Goal: Check status: Check status

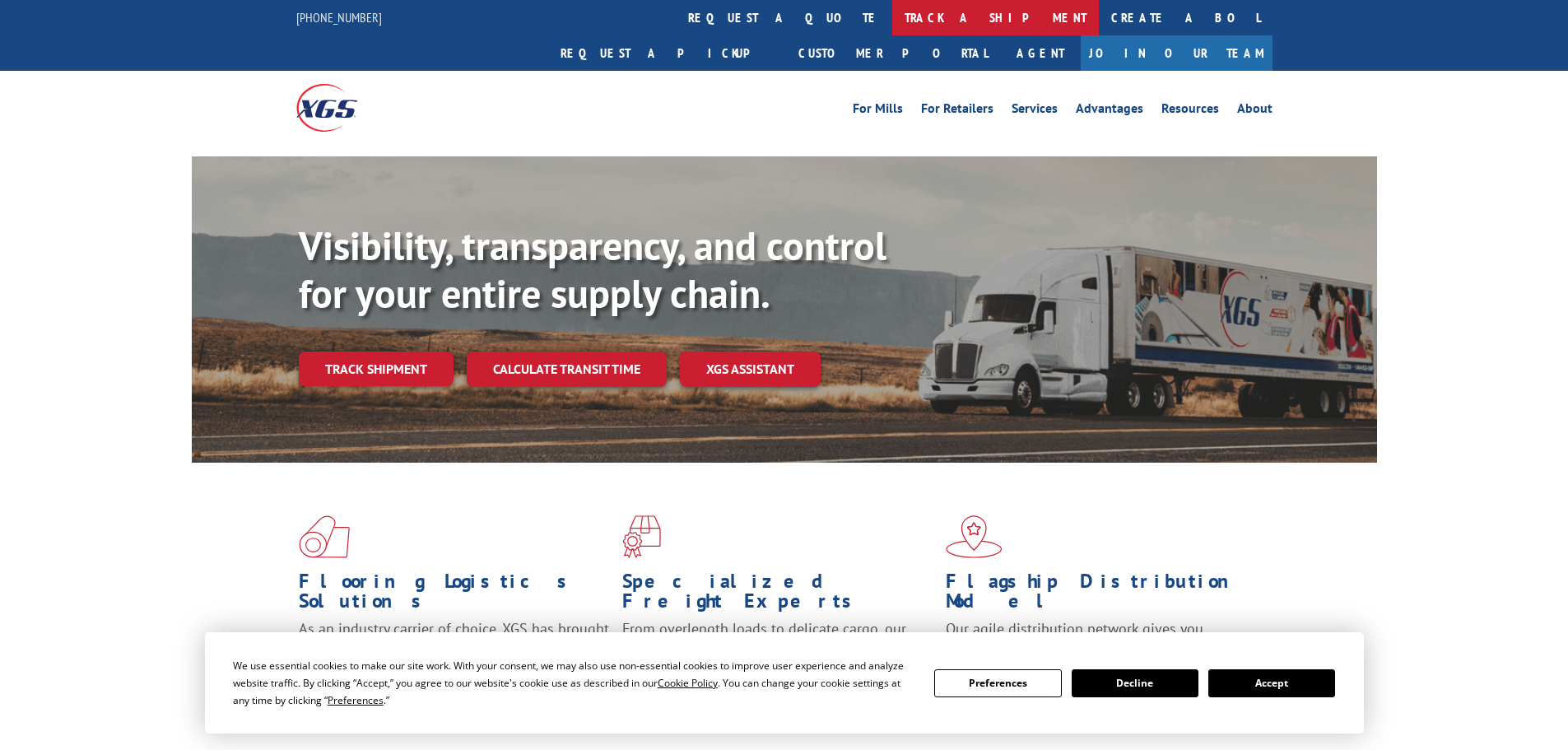
click at [893, 11] on link "track a shipment" at bounding box center [996, 18] width 207 height 36
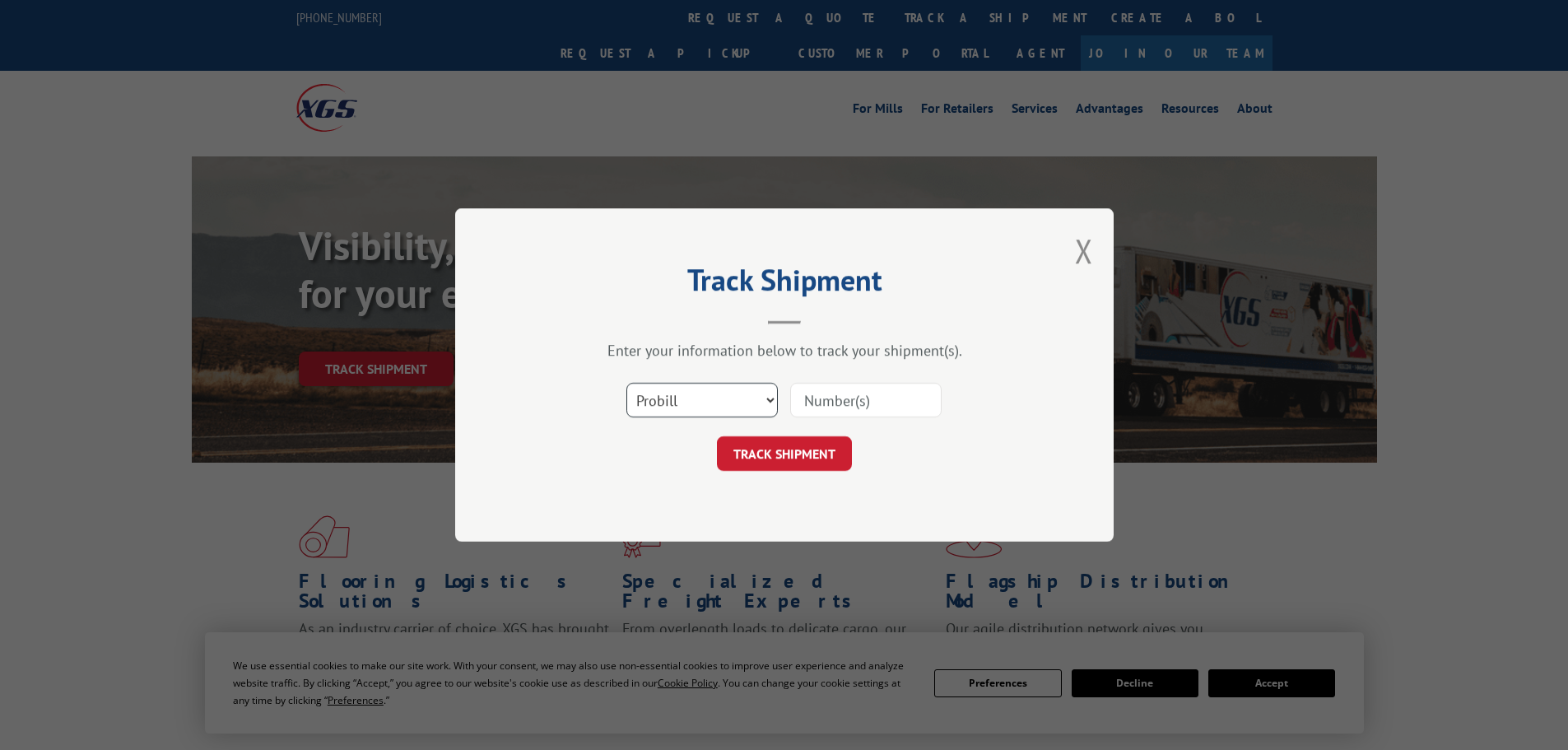
click at [714, 400] on select "Select category... Probill BOL PO" at bounding box center [702, 400] width 151 height 35
select select "po"
click at [626, 383] on select "Select category... Probill BOL PO" at bounding box center [702, 400] width 151 height 35
click at [878, 394] on input at bounding box center [866, 400] width 151 height 35
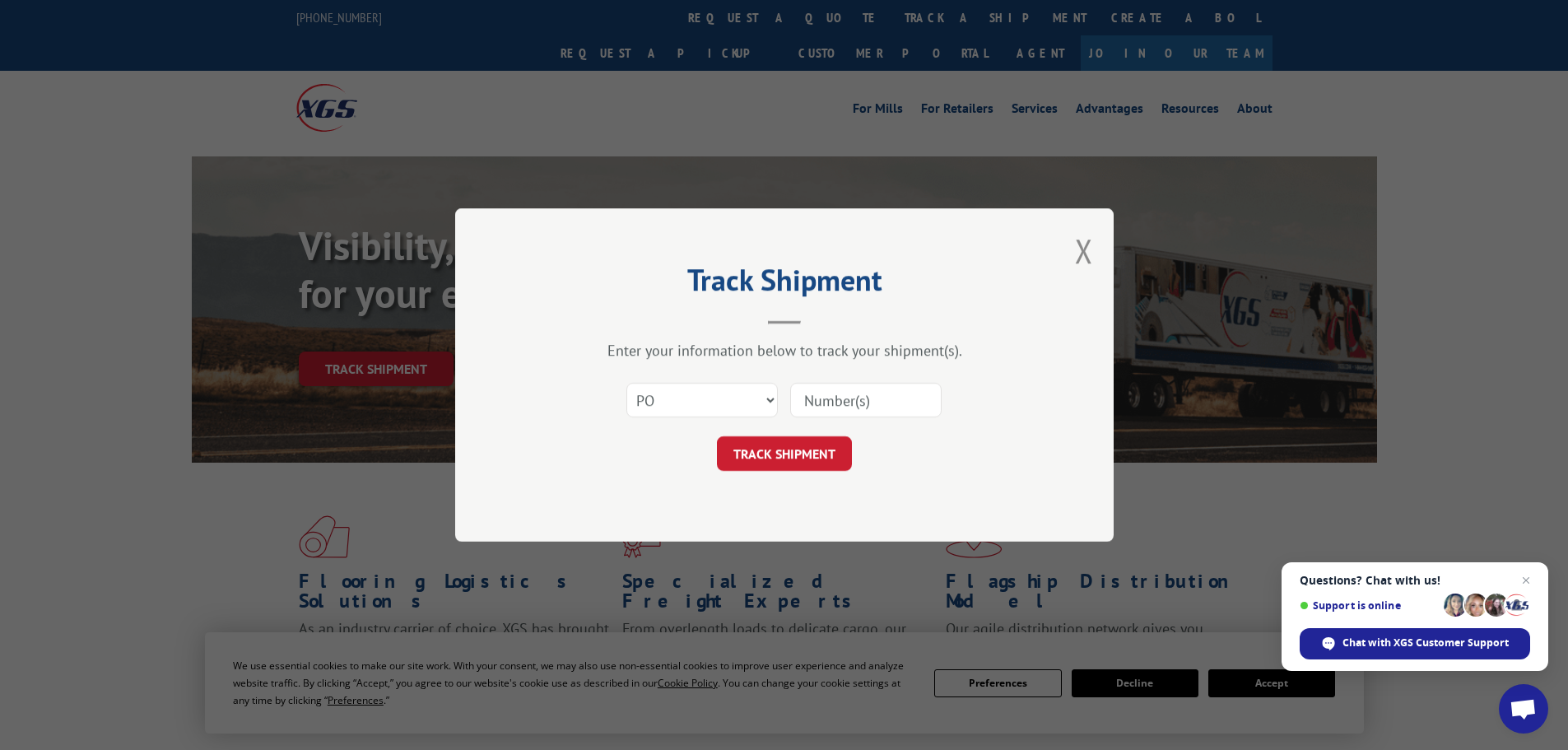
paste input "26531641"
type input "26531641"
click button "TRACK SHIPMENT" at bounding box center [784, 454] width 135 height 35
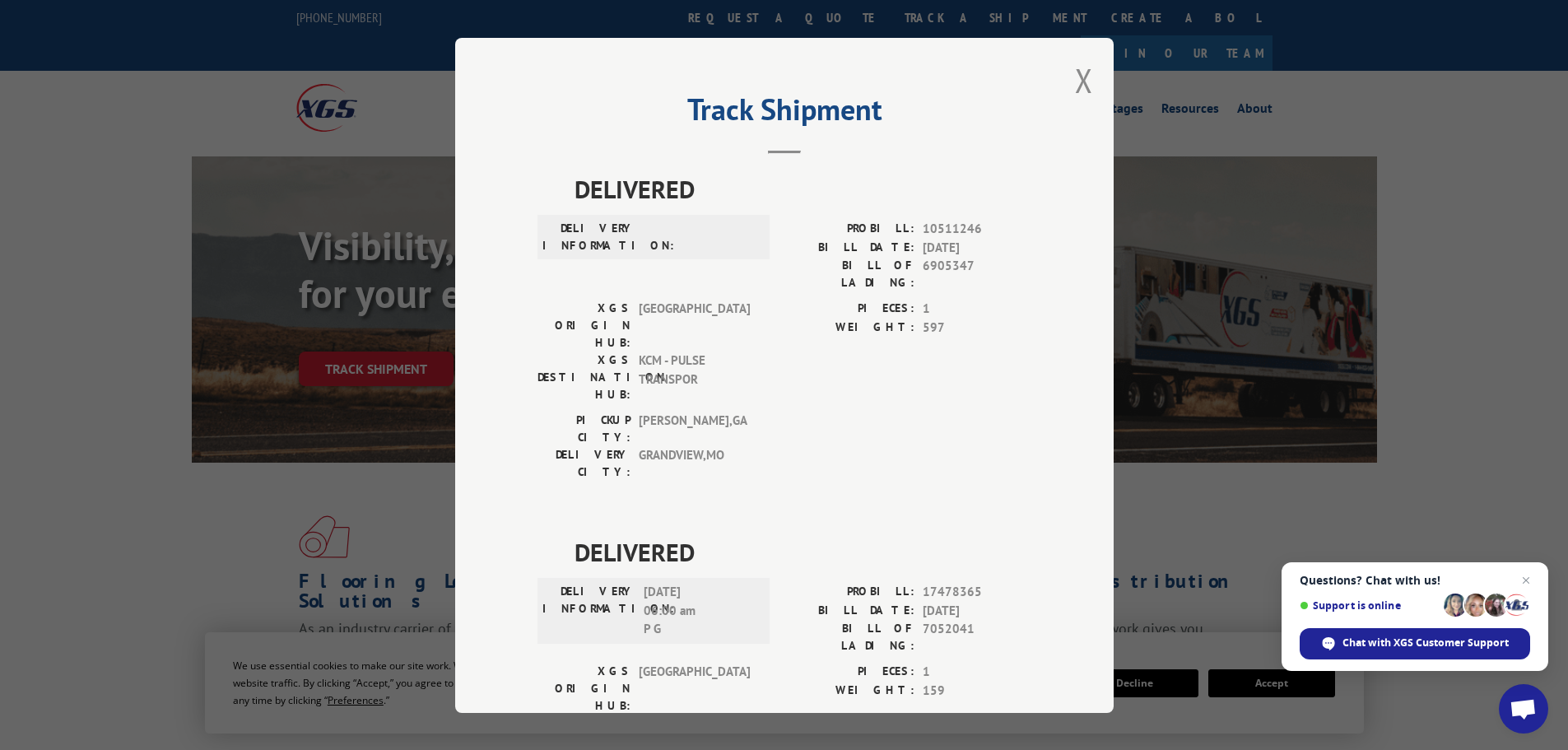
scroll to position [65, 0]
